Goal: Information Seeking & Learning: Learn about a topic

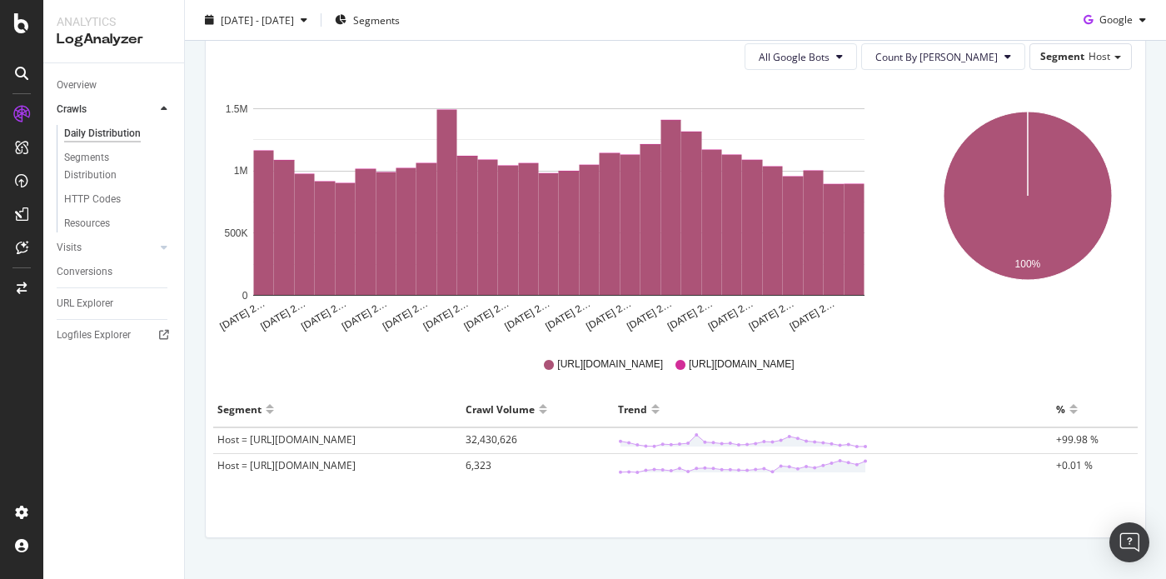
scroll to position [222, 0]
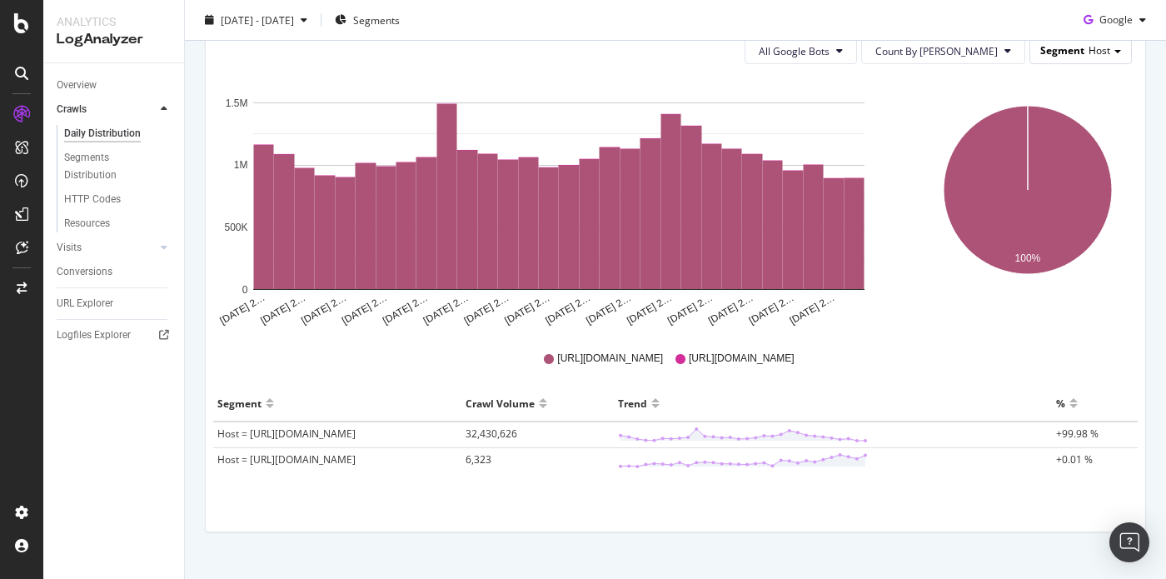
click at [1111, 56] on div "Segment Host" at bounding box center [1080, 50] width 101 height 24
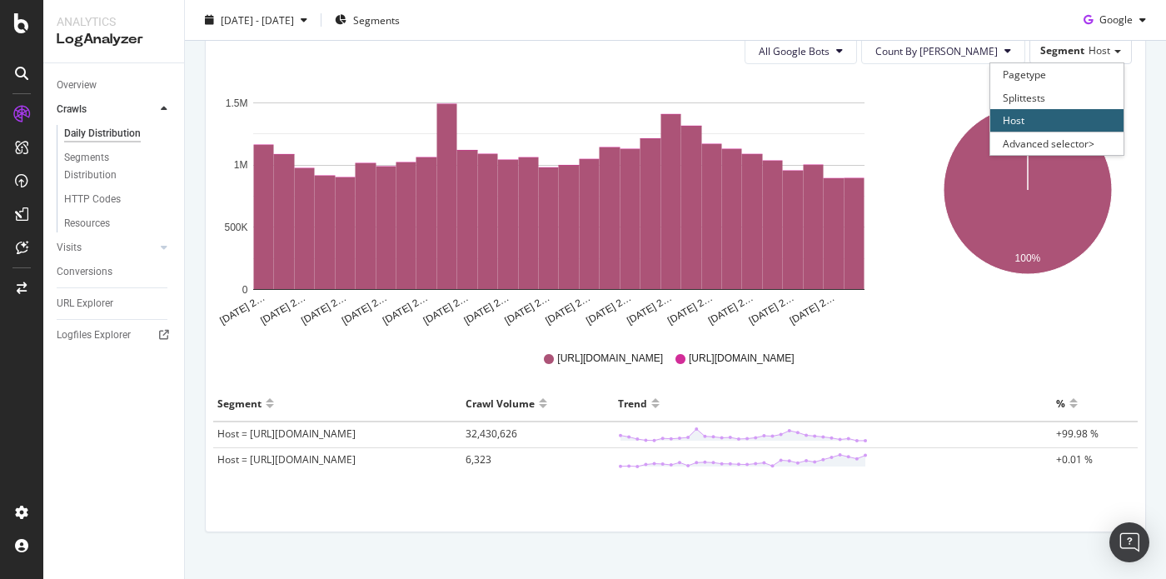
click at [919, 306] on div "100% Segment Crawl Volume Host = [URL][DOMAIN_NAME] 32,430,626 Host = [URL][DOM…" at bounding box center [1027, 202] width 235 height 250
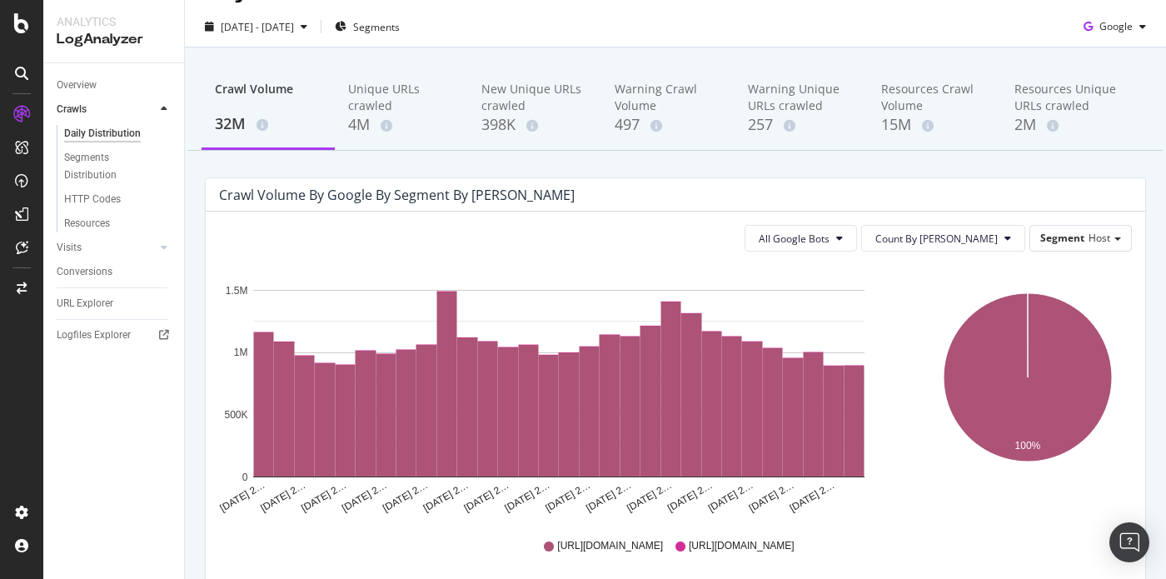
scroll to position [0, 0]
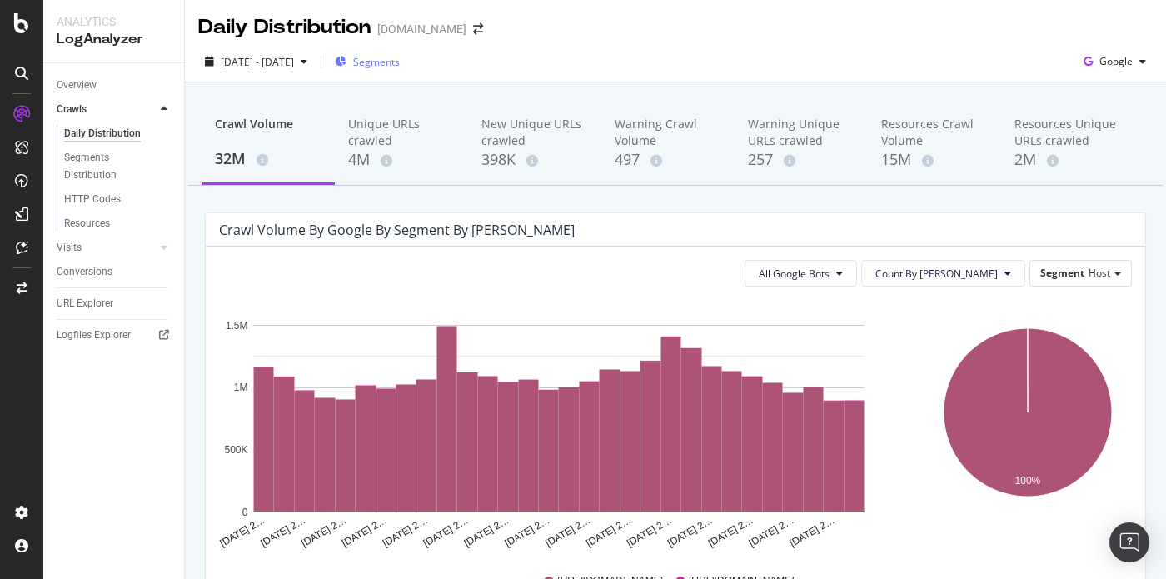
click at [400, 61] on span "Segments" at bounding box center [376, 62] width 47 height 14
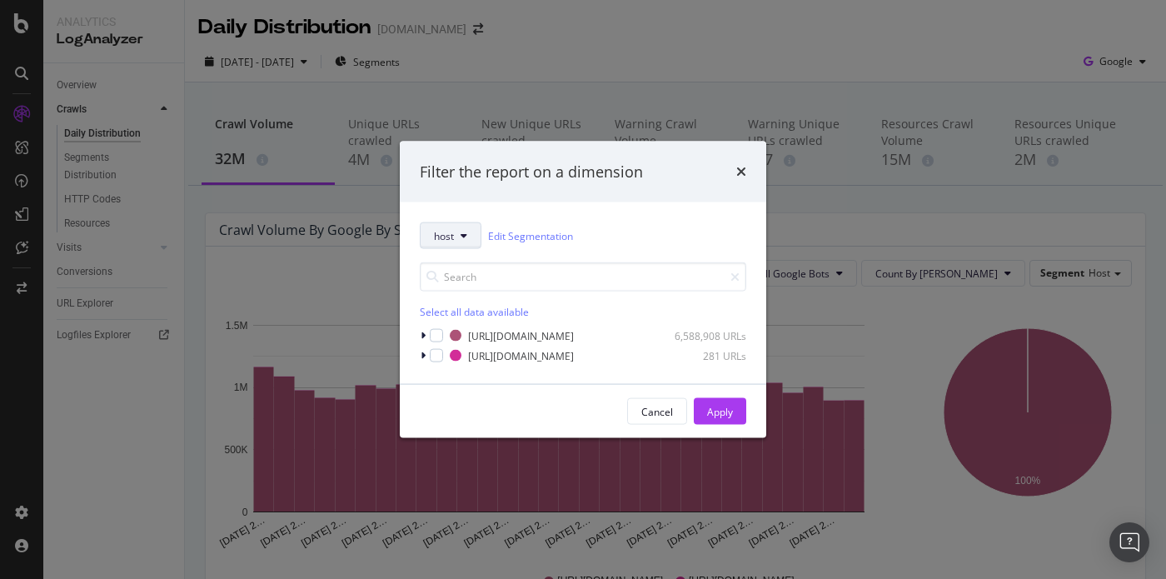
click at [461, 237] on button "host" at bounding box center [451, 235] width 62 height 27
click at [423, 334] on icon "modal" at bounding box center [423, 336] width 5 height 10
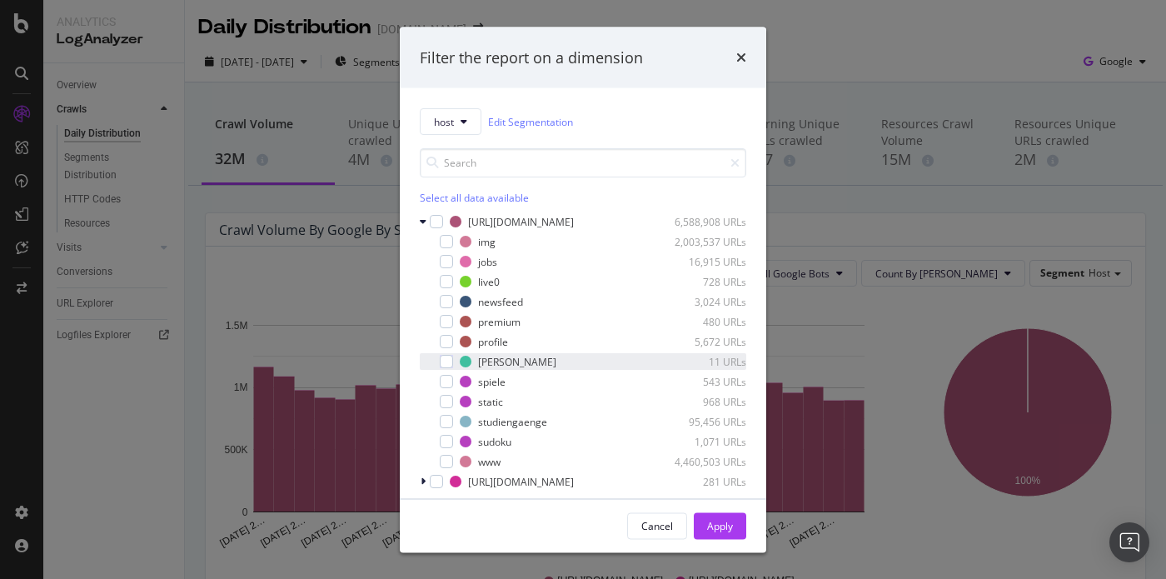
scroll to position [12, 0]
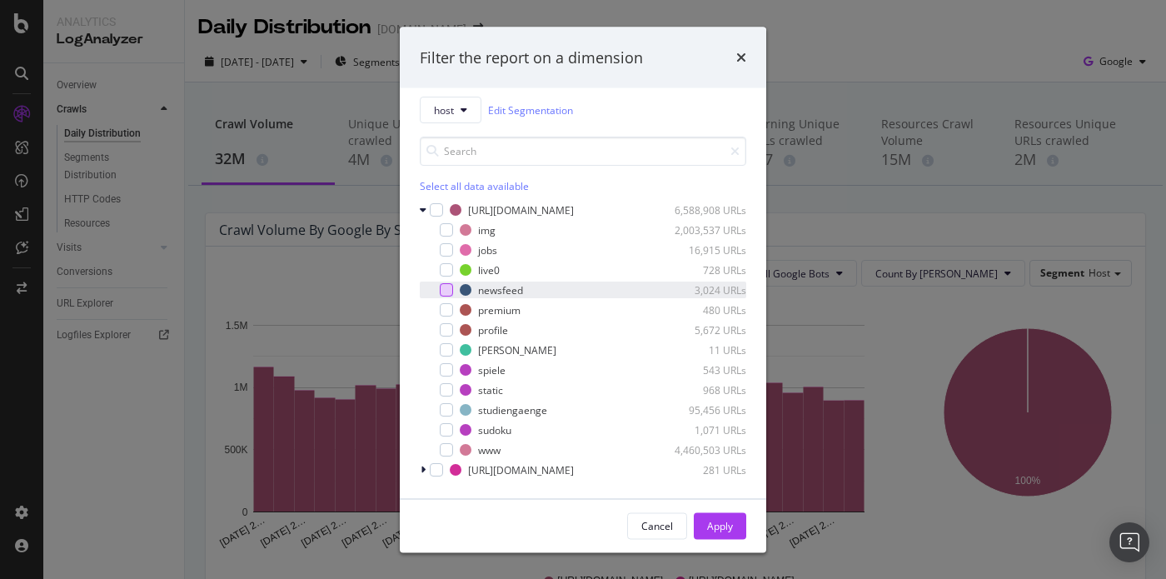
click at [449, 287] on div "modal" at bounding box center [446, 289] width 13 height 13
click at [719, 526] on div "Apply" at bounding box center [720, 525] width 26 height 14
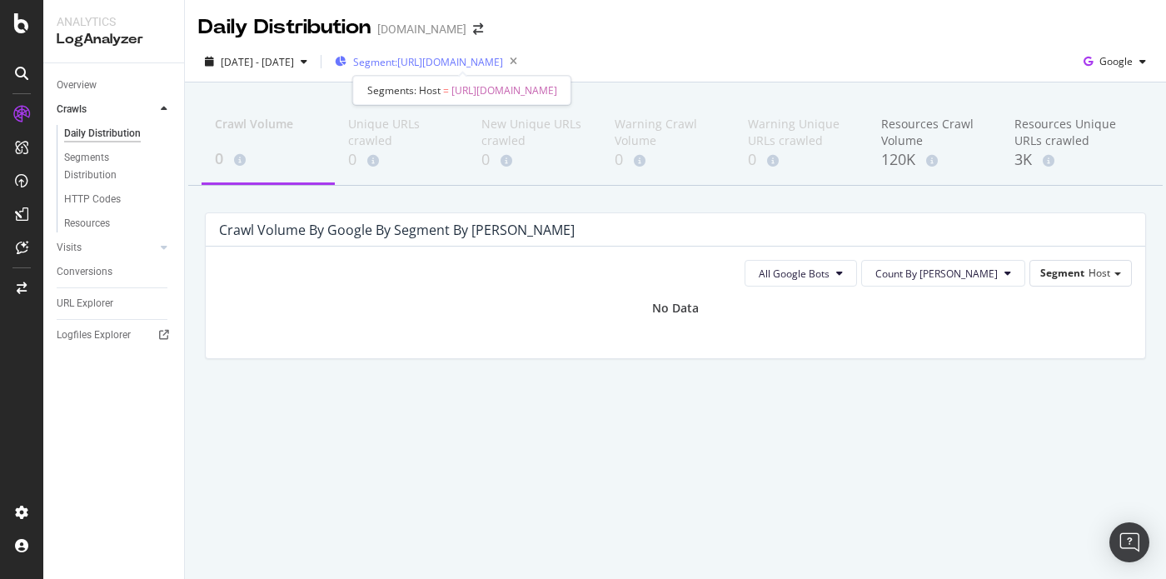
click at [503, 62] on span "Segment: [URL][DOMAIN_NAME]" at bounding box center [428, 62] width 150 height 14
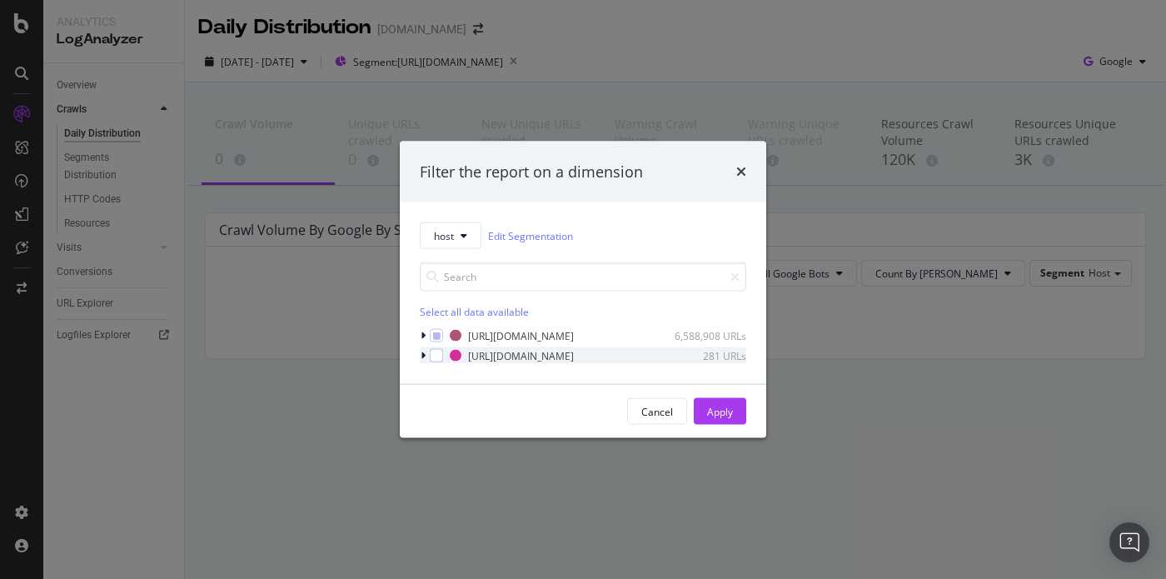
click at [422, 356] on icon "modal" at bounding box center [423, 356] width 5 height 10
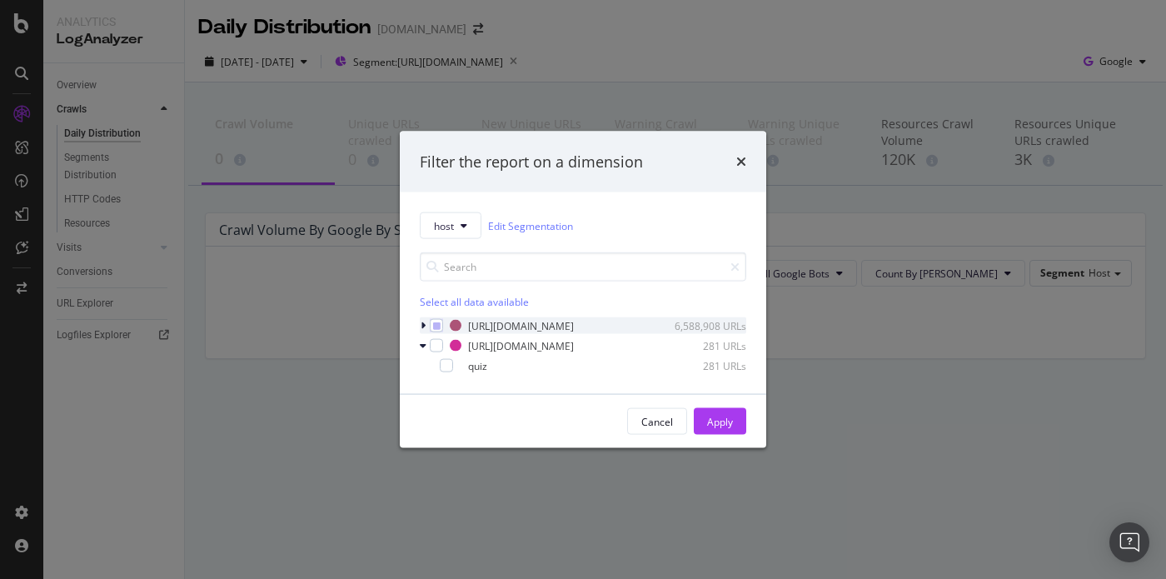
click at [425, 325] on icon "modal" at bounding box center [423, 326] width 5 height 10
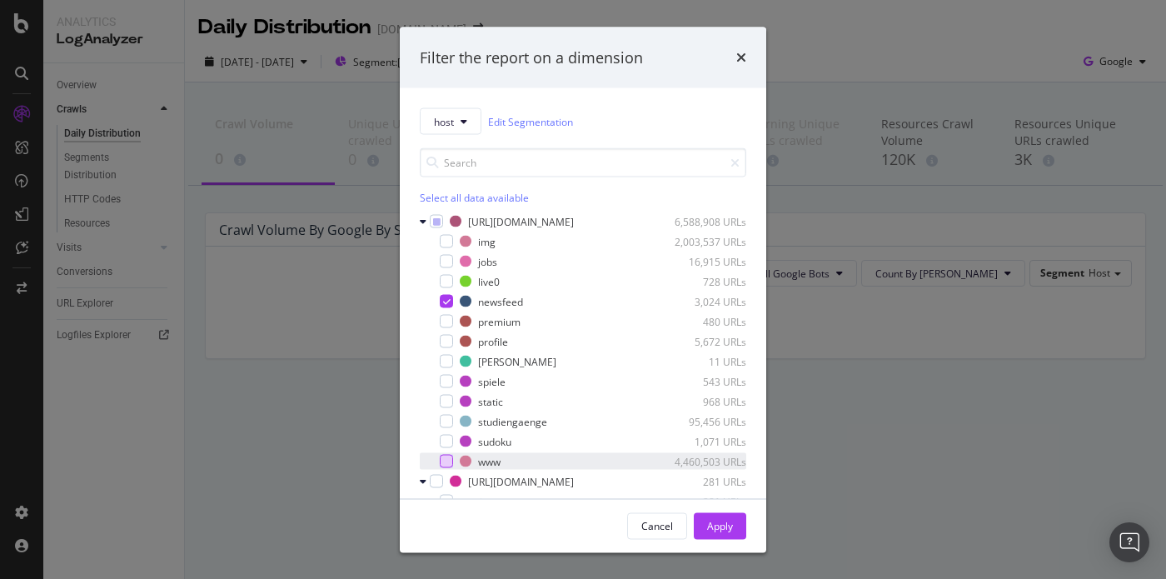
click at [447, 460] on div "modal" at bounding box center [446, 461] width 13 height 13
click at [744, 538] on button "Apply" at bounding box center [720, 525] width 52 height 27
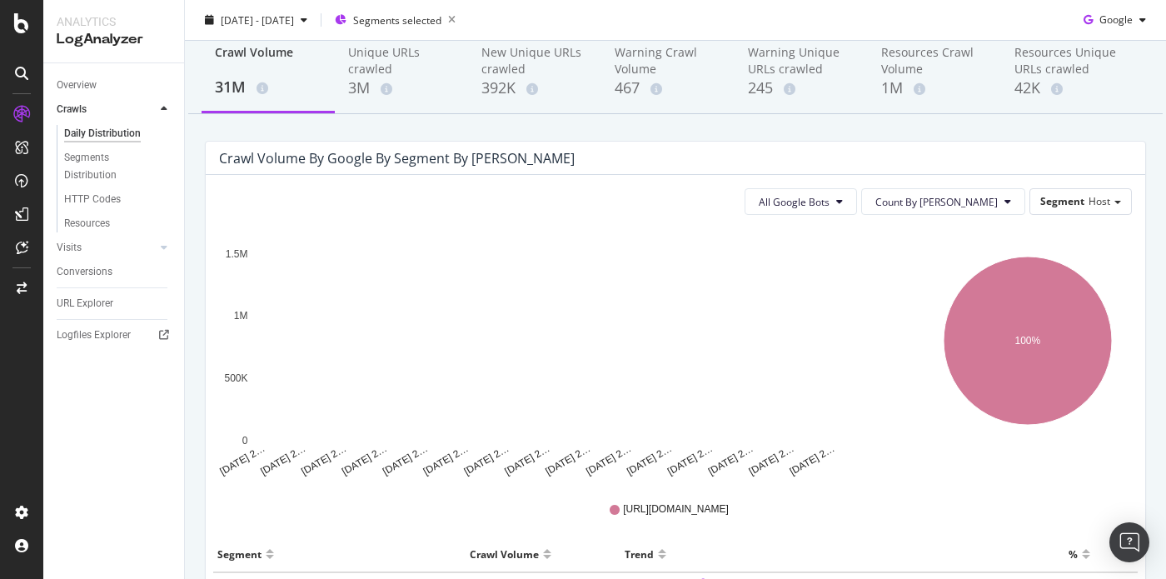
scroll to position [78, 0]
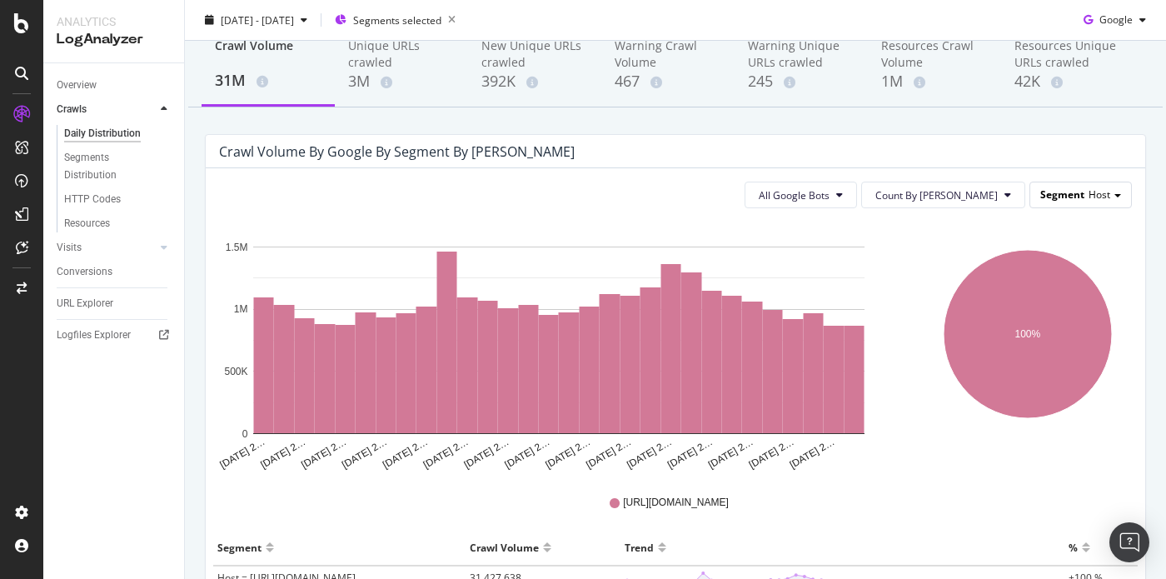
click at [1083, 202] on span "Segment" at bounding box center [1062, 194] width 44 height 14
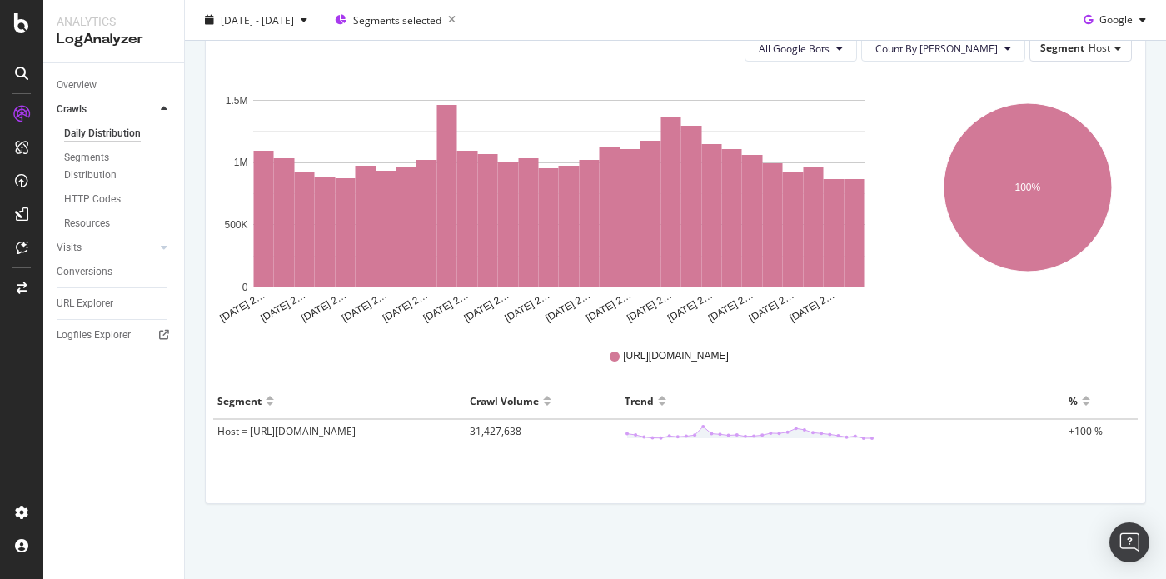
scroll to position [0, 0]
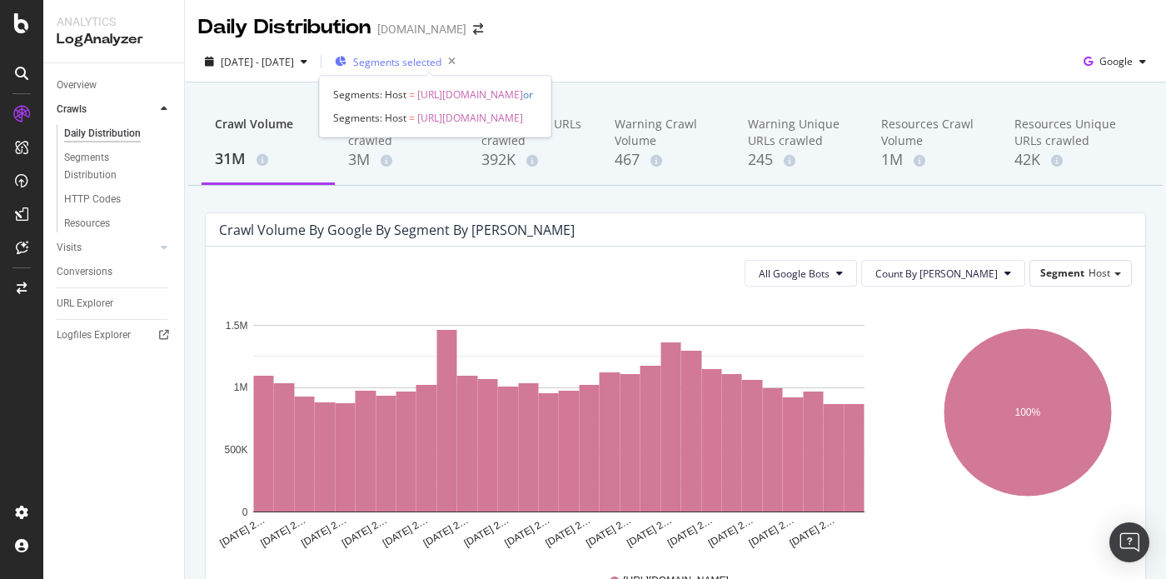
click at [436, 64] on span "Segments selected" at bounding box center [397, 62] width 88 height 14
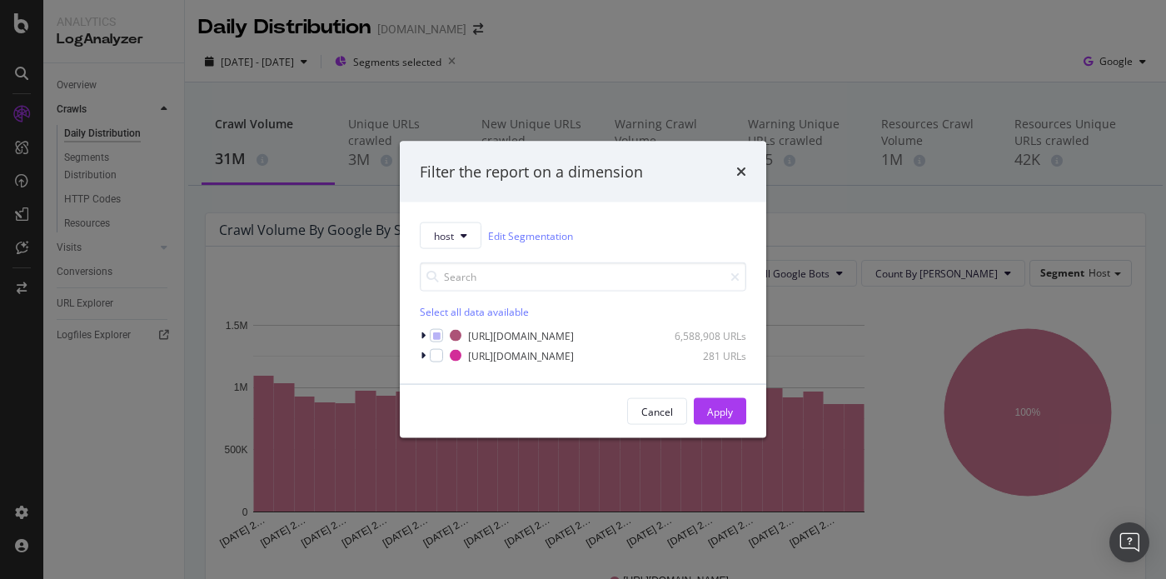
click at [522, 46] on div "Filter the report on a dimension host Edit Segmentation Select all data availab…" at bounding box center [583, 289] width 1166 height 579
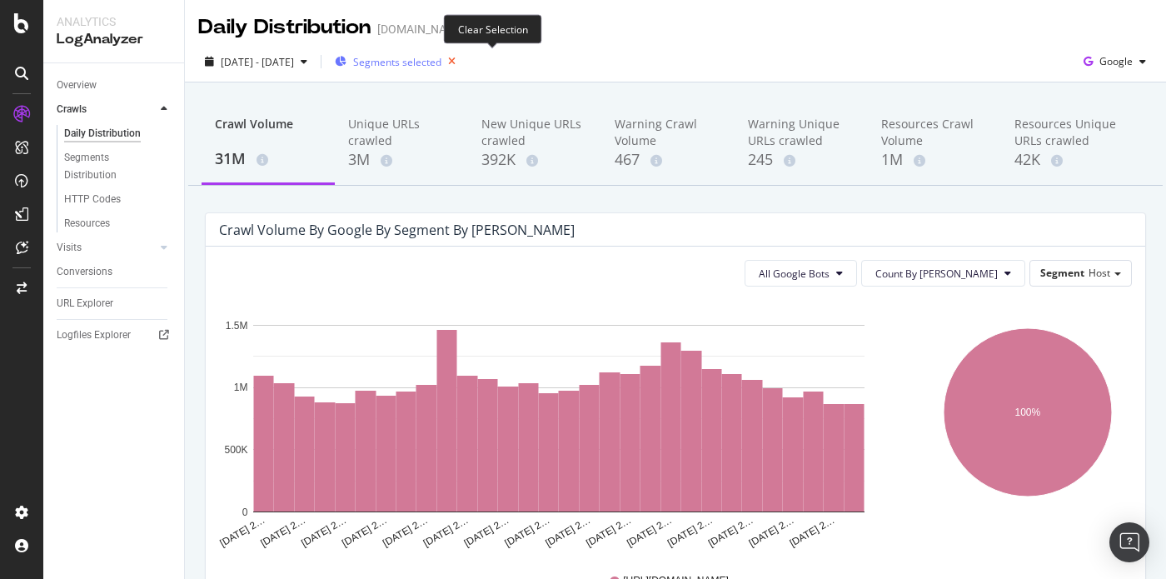
click at [462, 60] on icon "button" at bounding box center [451, 61] width 21 height 23
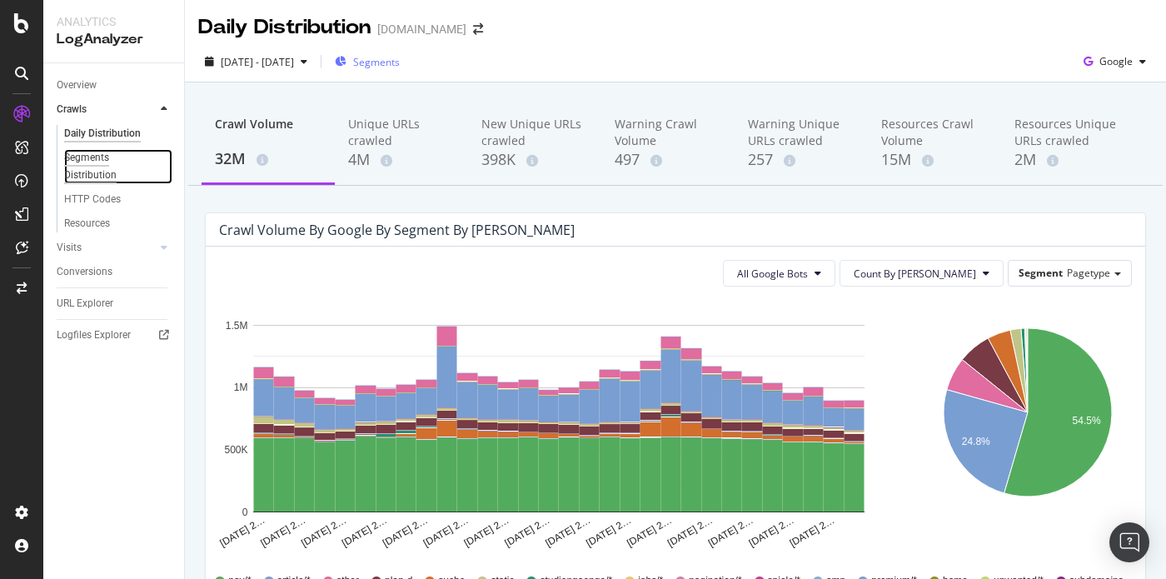
click at [107, 172] on div "Segments Distribution" at bounding box center [110, 166] width 92 height 35
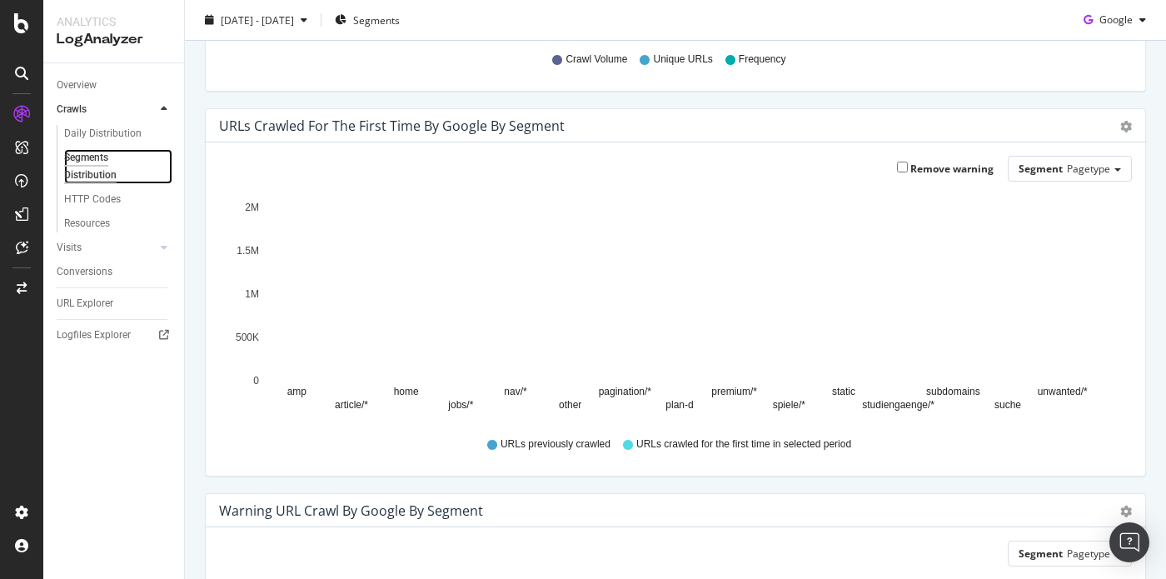
scroll to position [383, 0]
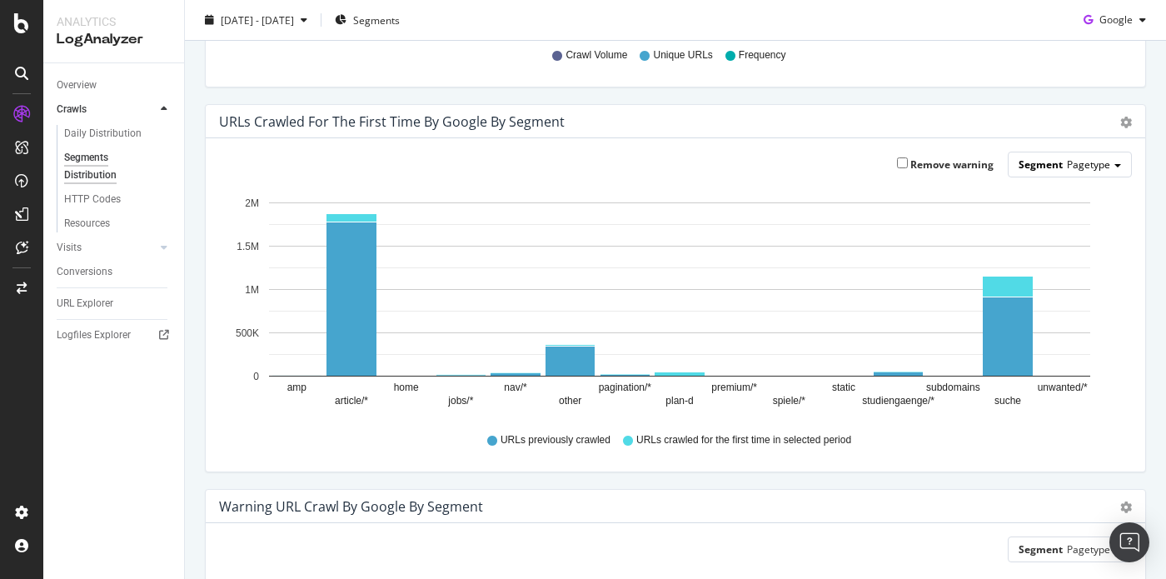
click at [1096, 161] on span "Pagetype" at bounding box center [1088, 164] width 43 height 14
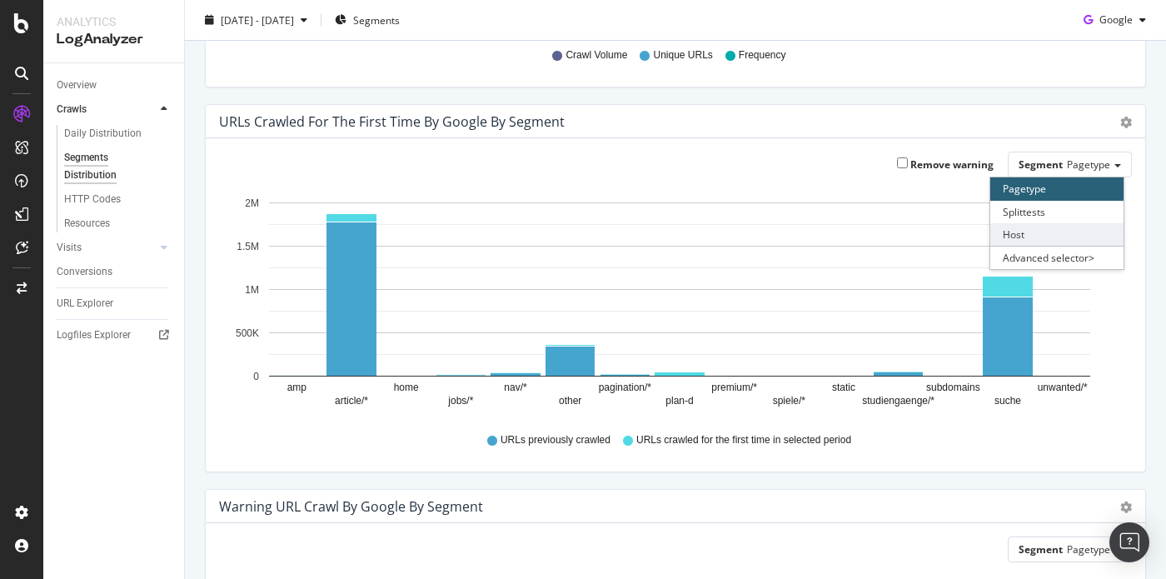
click at [1038, 236] on div "Host" at bounding box center [1056, 234] width 133 height 22
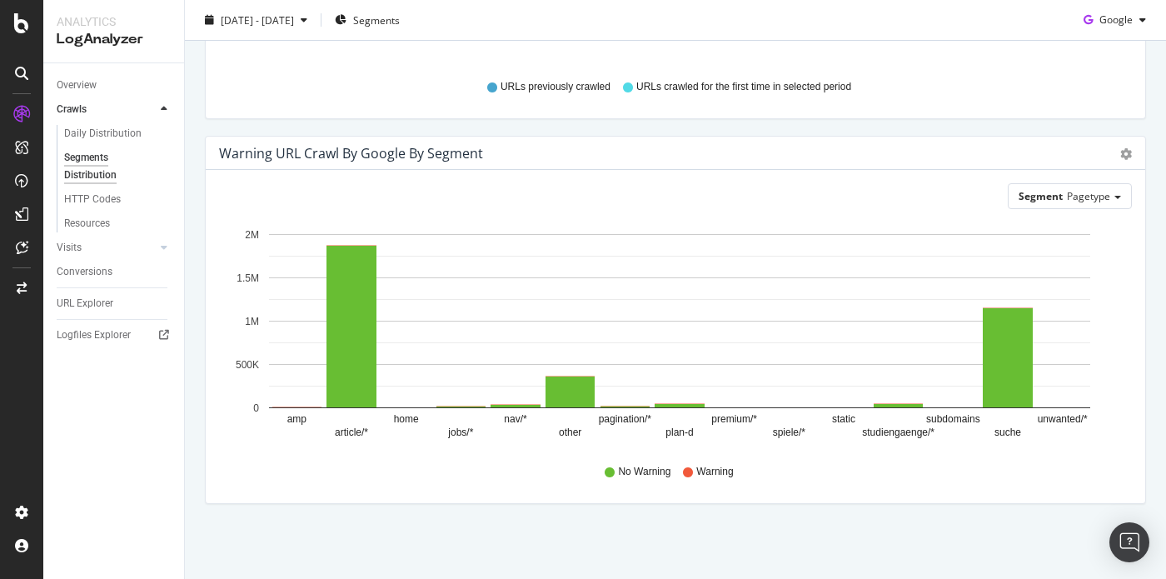
scroll to position [0, 0]
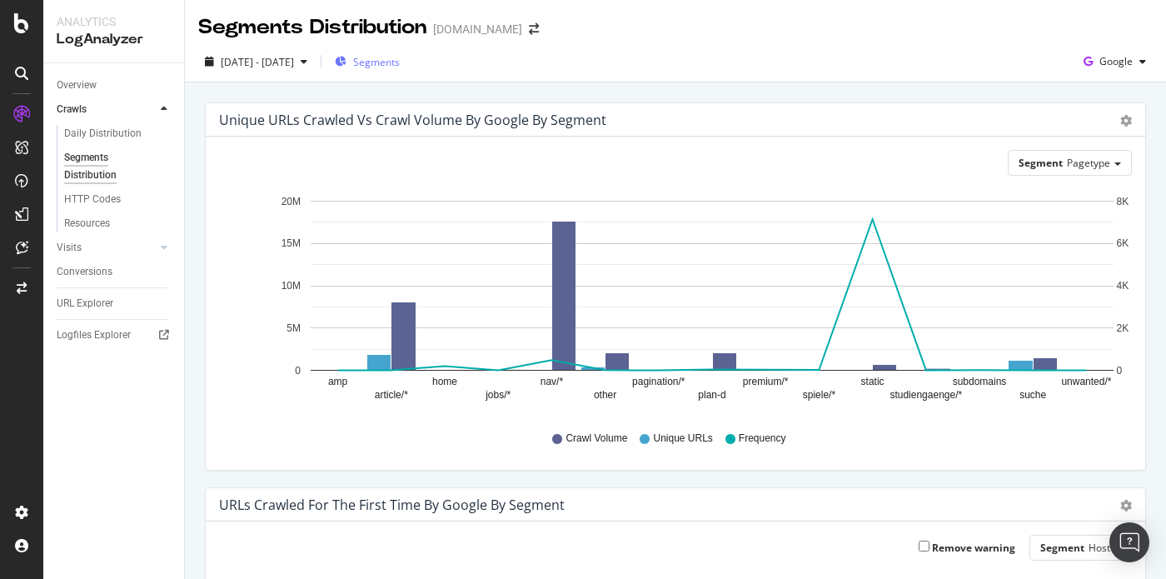
click at [400, 62] on span "Segments" at bounding box center [376, 62] width 47 height 14
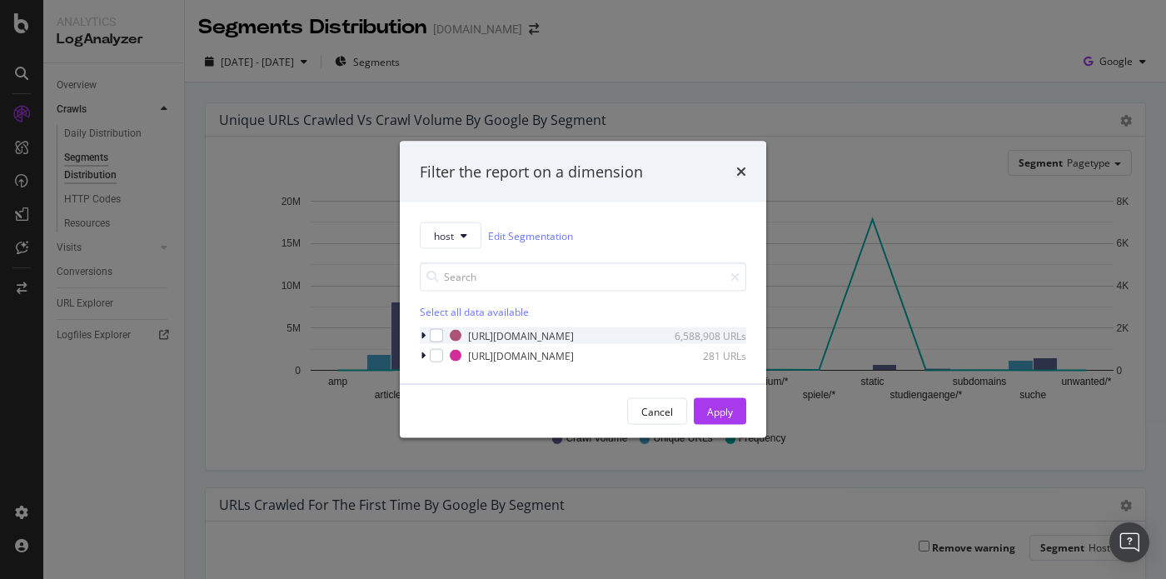
click at [421, 336] on icon "modal" at bounding box center [423, 336] width 5 height 10
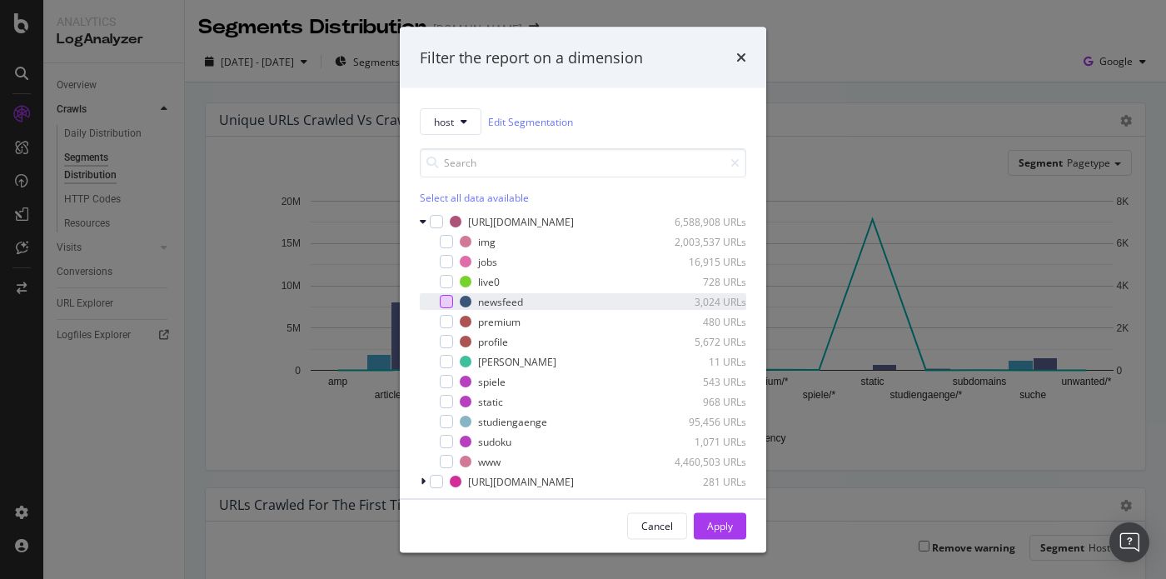
click at [444, 307] on div "modal" at bounding box center [446, 301] width 13 height 13
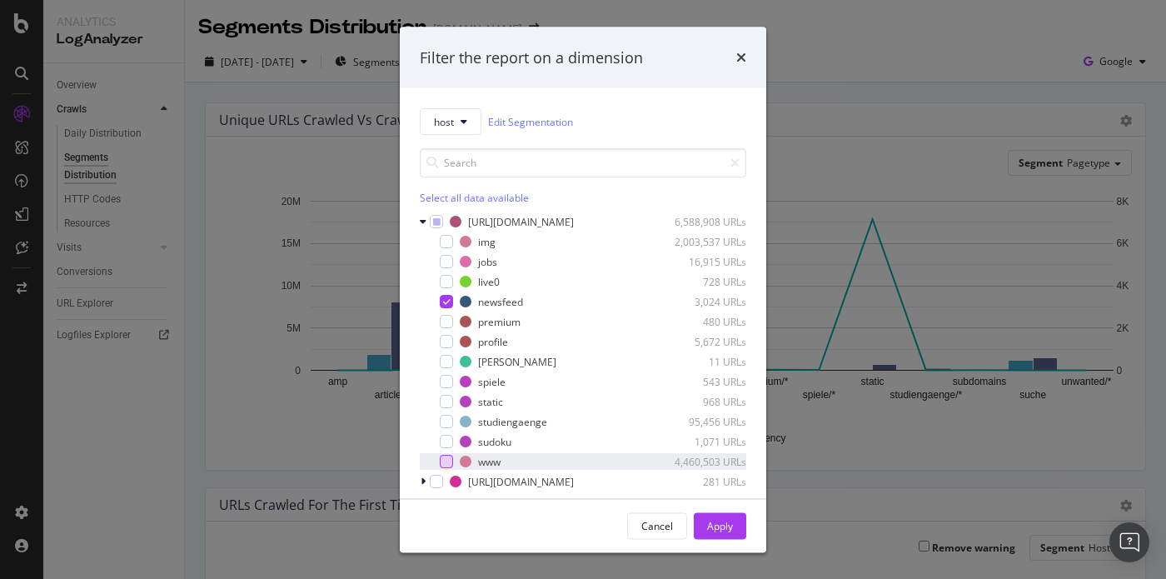
click at [449, 455] on div "modal" at bounding box center [446, 461] width 13 height 13
click at [728, 530] on div "Apply" at bounding box center [720, 525] width 26 height 14
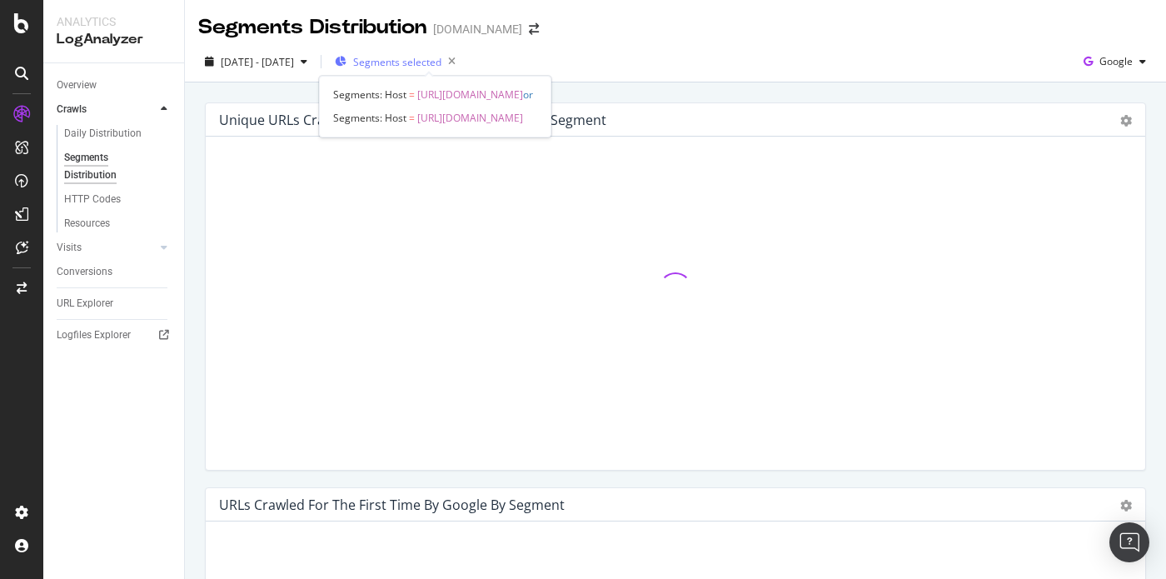
click at [441, 64] on span "Segments selected" at bounding box center [397, 62] width 88 height 14
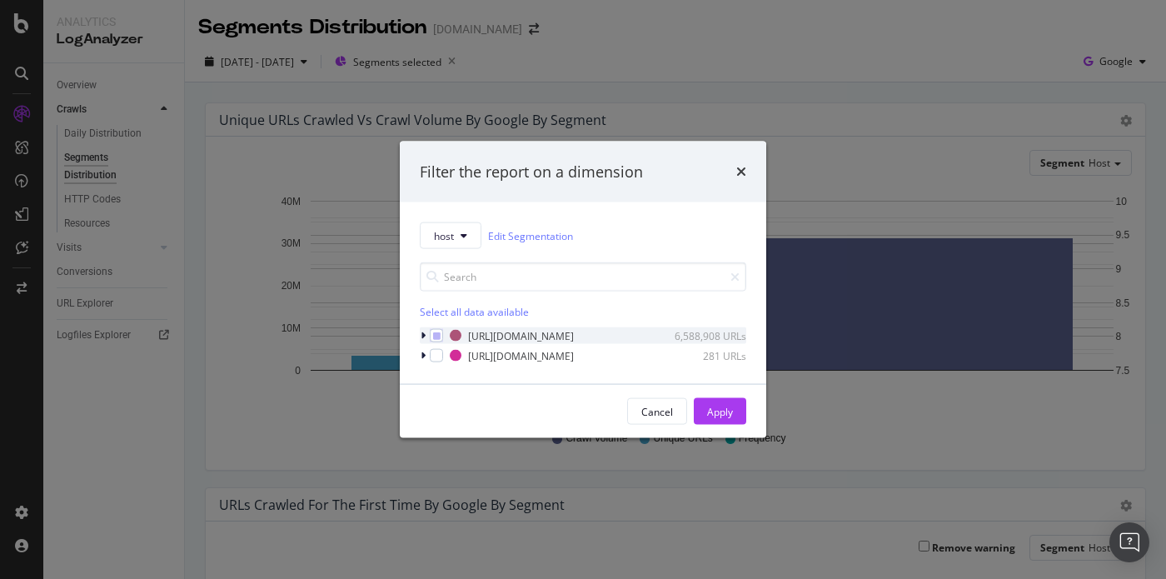
click at [425, 336] on icon "modal" at bounding box center [423, 336] width 5 height 10
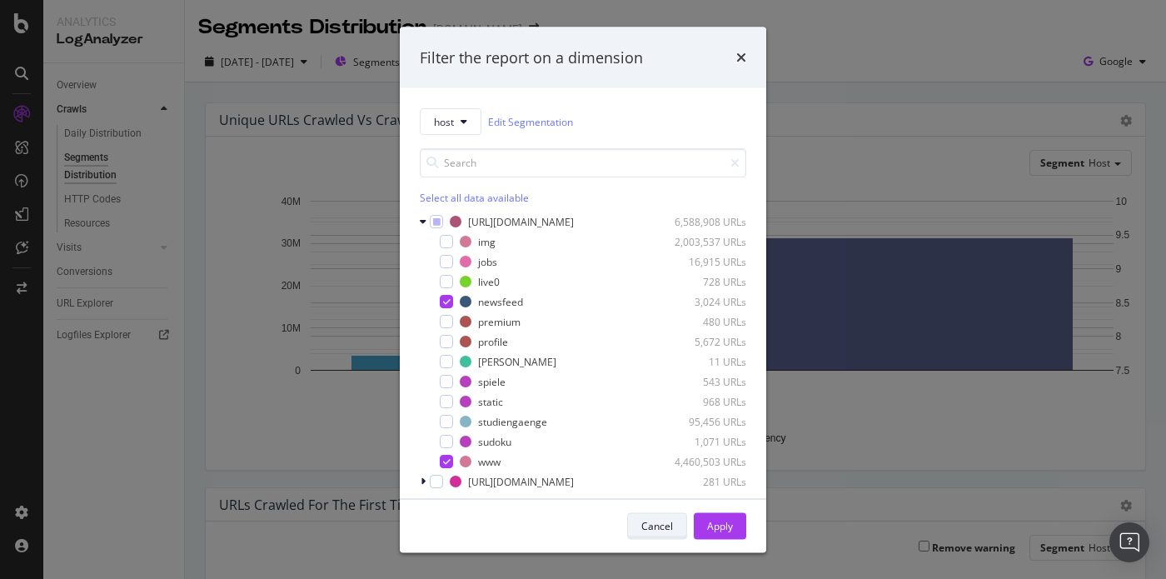
click at [660, 526] on div "Cancel" at bounding box center [657, 525] width 32 height 14
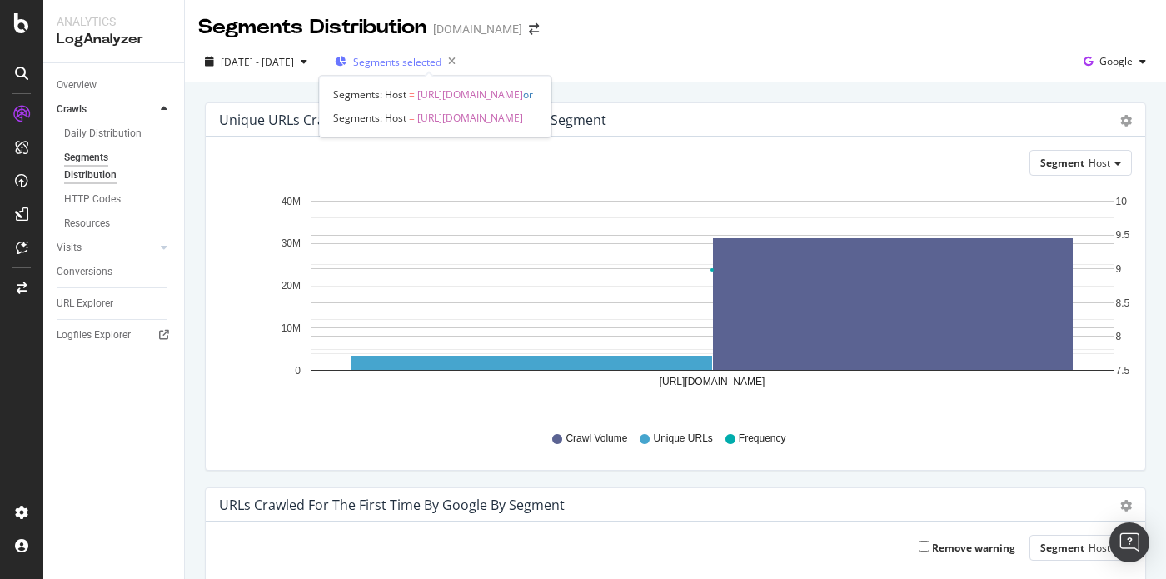
click at [440, 62] on span "Segments selected" at bounding box center [397, 62] width 88 height 14
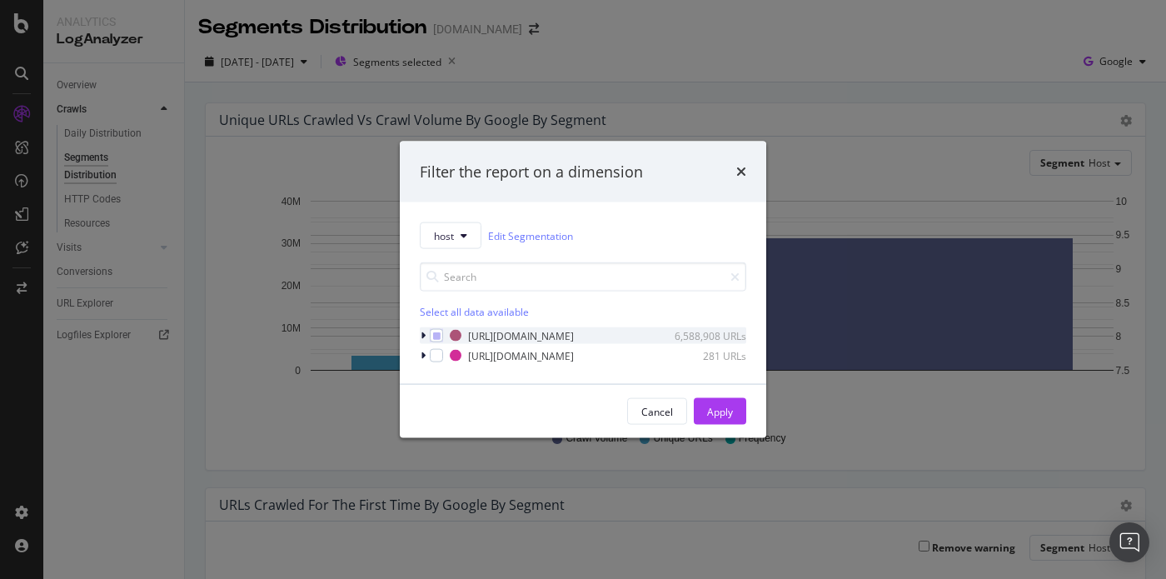
click at [426, 338] on div "modal" at bounding box center [425, 335] width 10 height 17
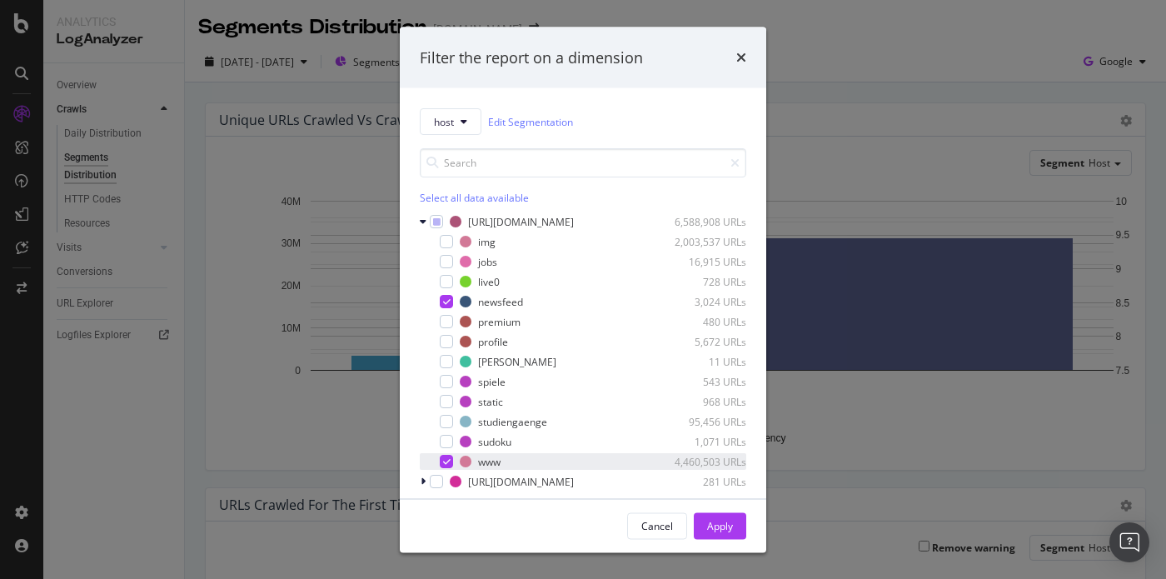
click at [447, 462] on icon "modal" at bounding box center [446, 461] width 7 height 8
click at [711, 534] on div "Apply" at bounding box center [720, 525] width 26 height 25
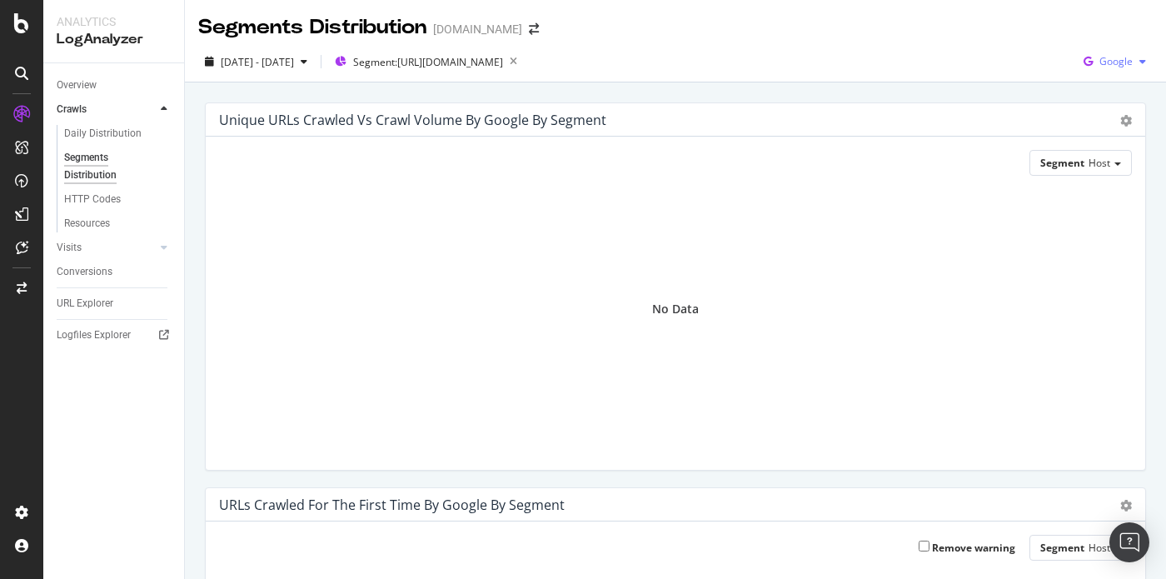
click at [1122, 64] on span "Google" at bounding box center [1115, 61] width 33 height 14
click at [1096, 166] on div "OpenAI" at bounding box center [1103, 157] width 115 height 24
click at [85, 307] on div "URL Explorer" at bounding box center [85, 303] width 57 height 17
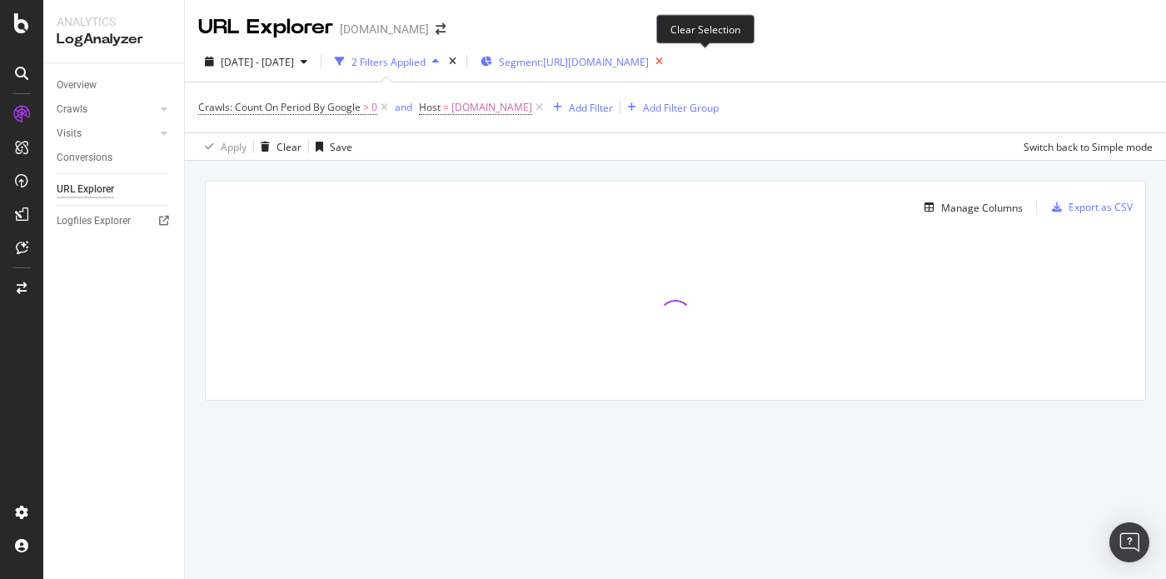
click at [669, 63] on icon "button" at bounding box center [659, 61] width 21 height 23
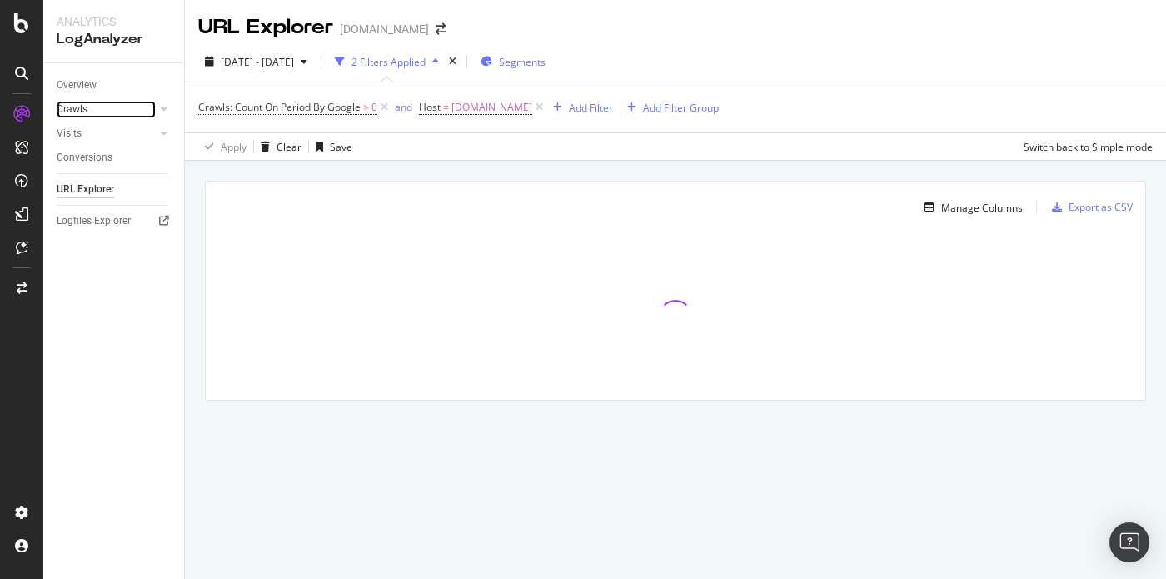
click at [90, 113] on link "Crawls" at bounding box center [106, 109] width 99 height 17
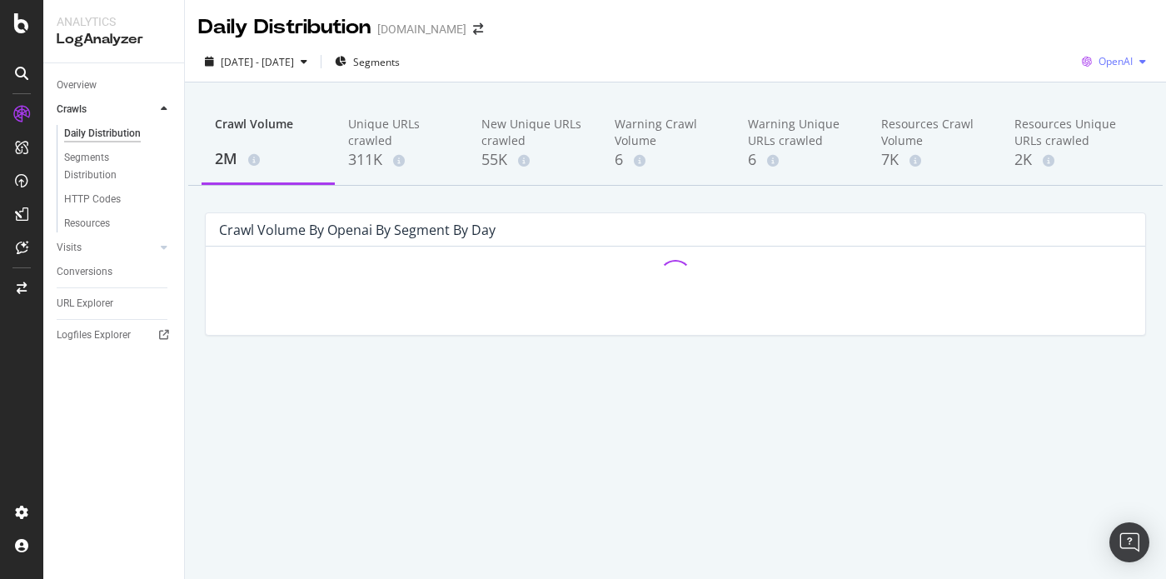
click at [1121, 56] on span "OpenAI" at bounding box center [1115, 61] width 34 height 14
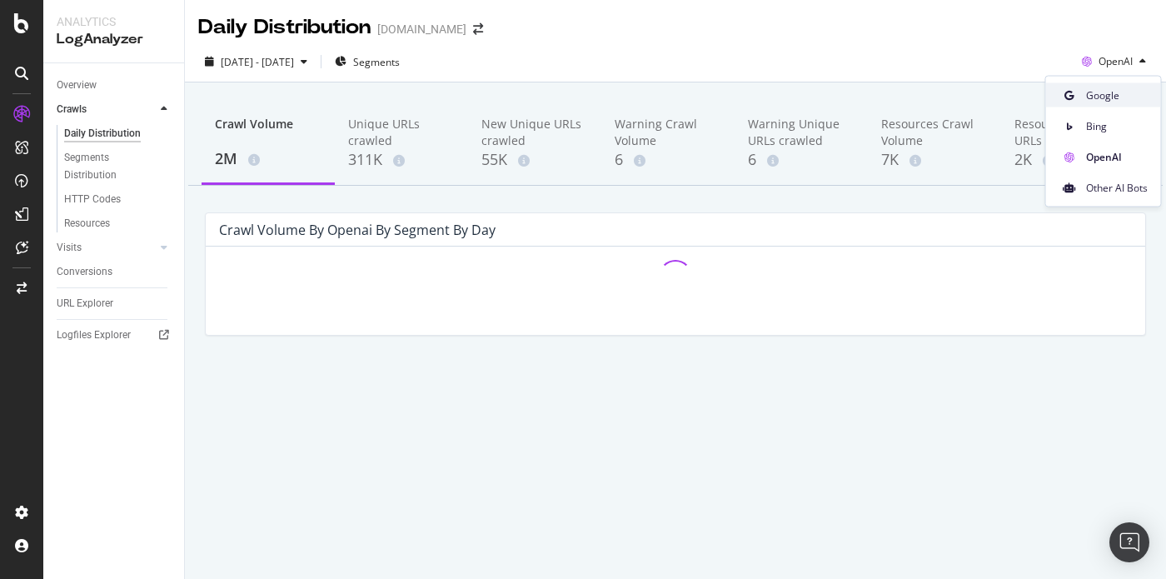
click at [1102, 88] on span "Google" at bounding box center [1117, 94] width 62 height 15
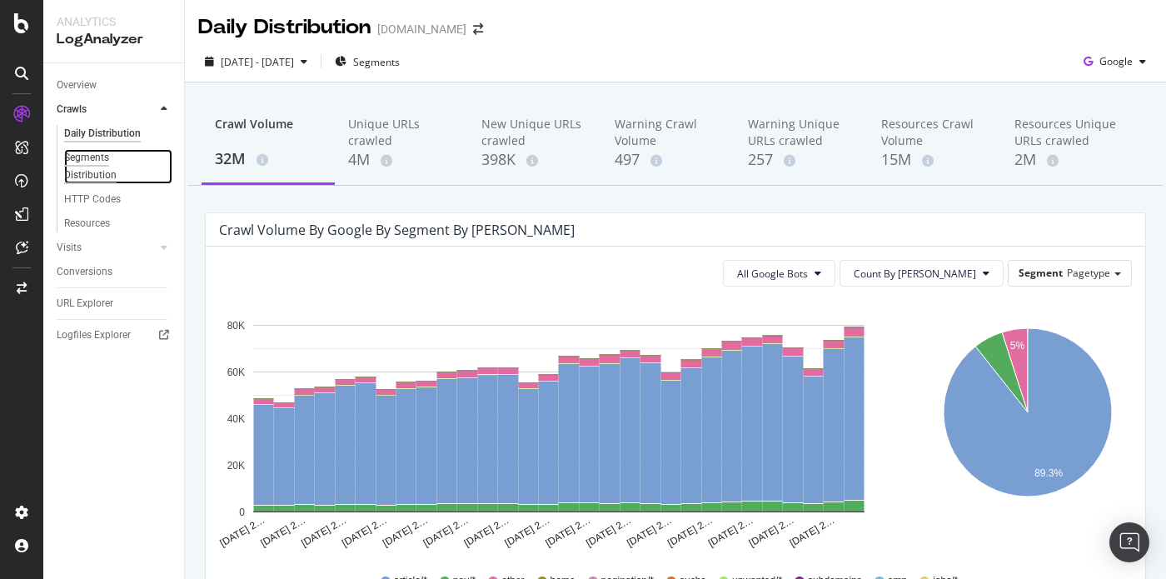
click at [96, 181] on div "Segments Distribution" at bounding box center [110, 166] width 92 height 35
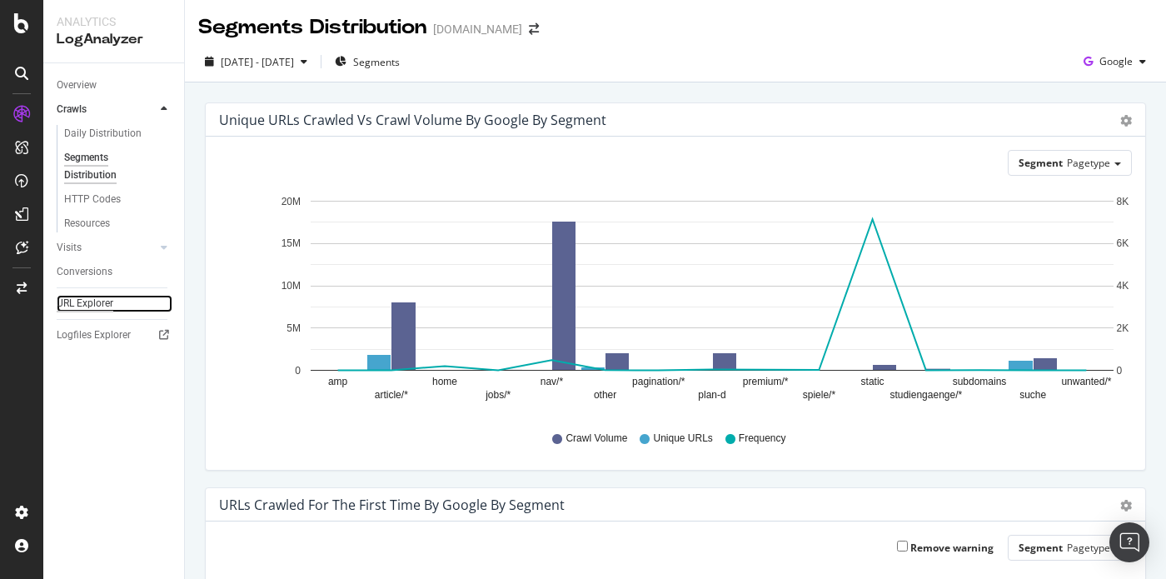
click at [101, 302] on div "URL Explorer" at bounding box center [85, 303] width 57 height 17
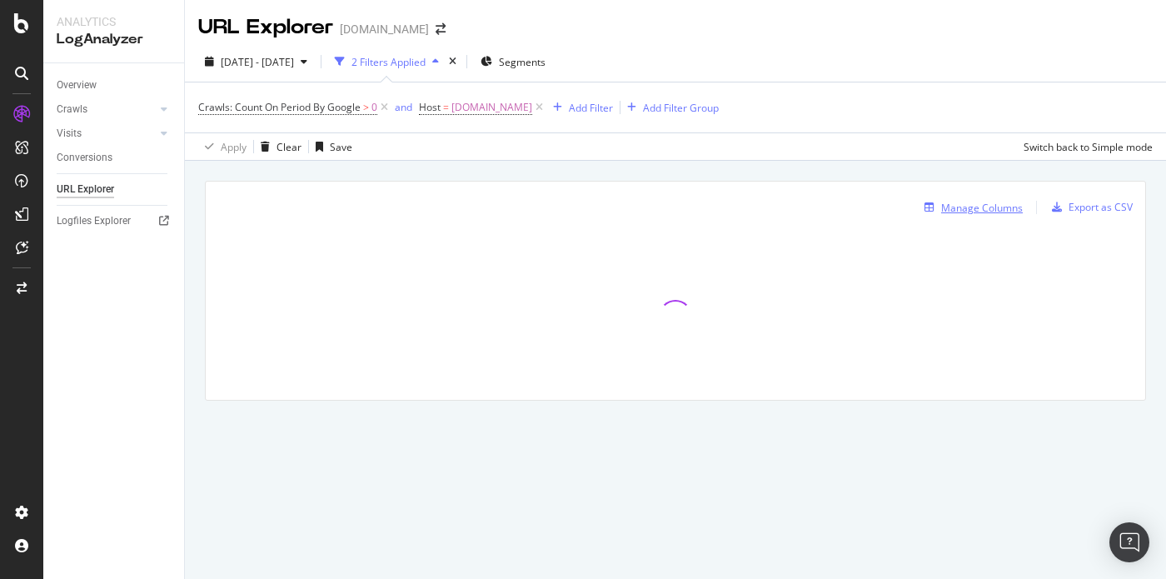
click at [970, 213] on div "Manage Columns" at bounding box center [982, 208] width 82 height 14
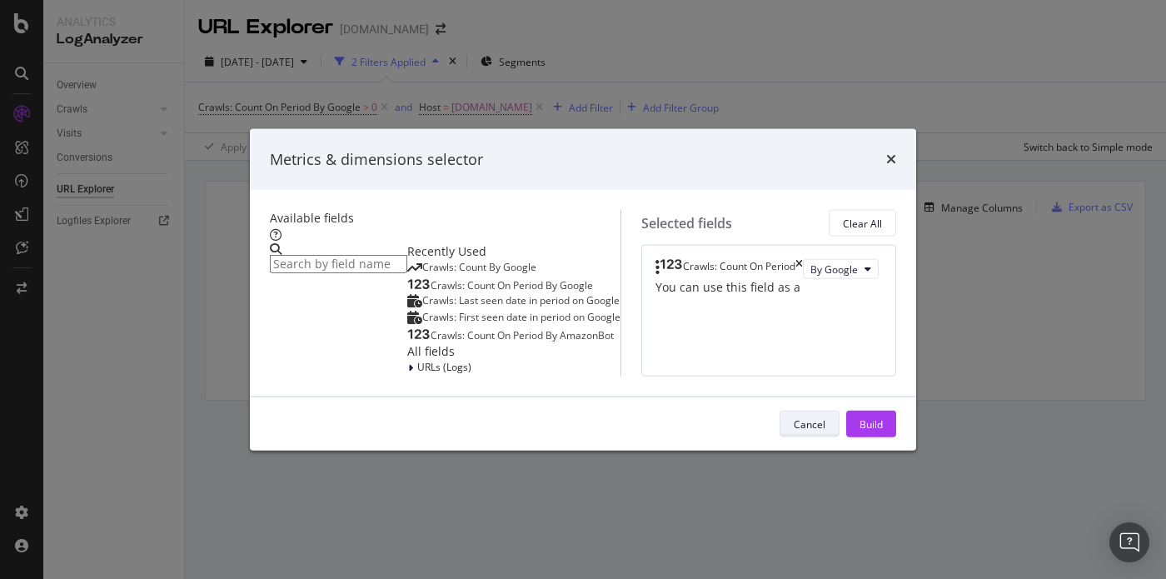
click at [825, 430] on div "Cancel" at bounding box center [810, 423] width 32 height 14
